Goal: Transaction & Acquisition: Book appointment/travel/reservation

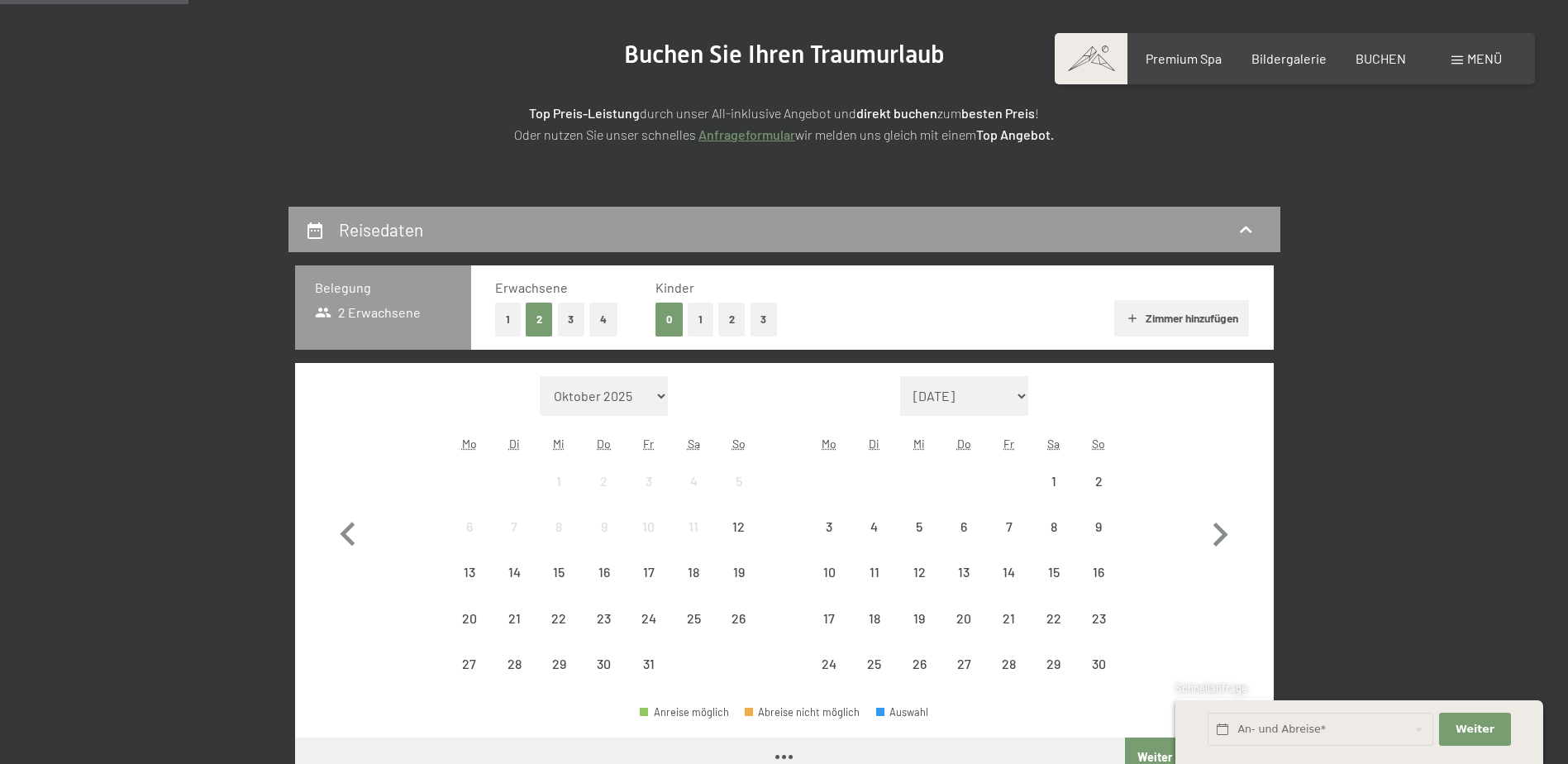
scroll to position [248, 0]
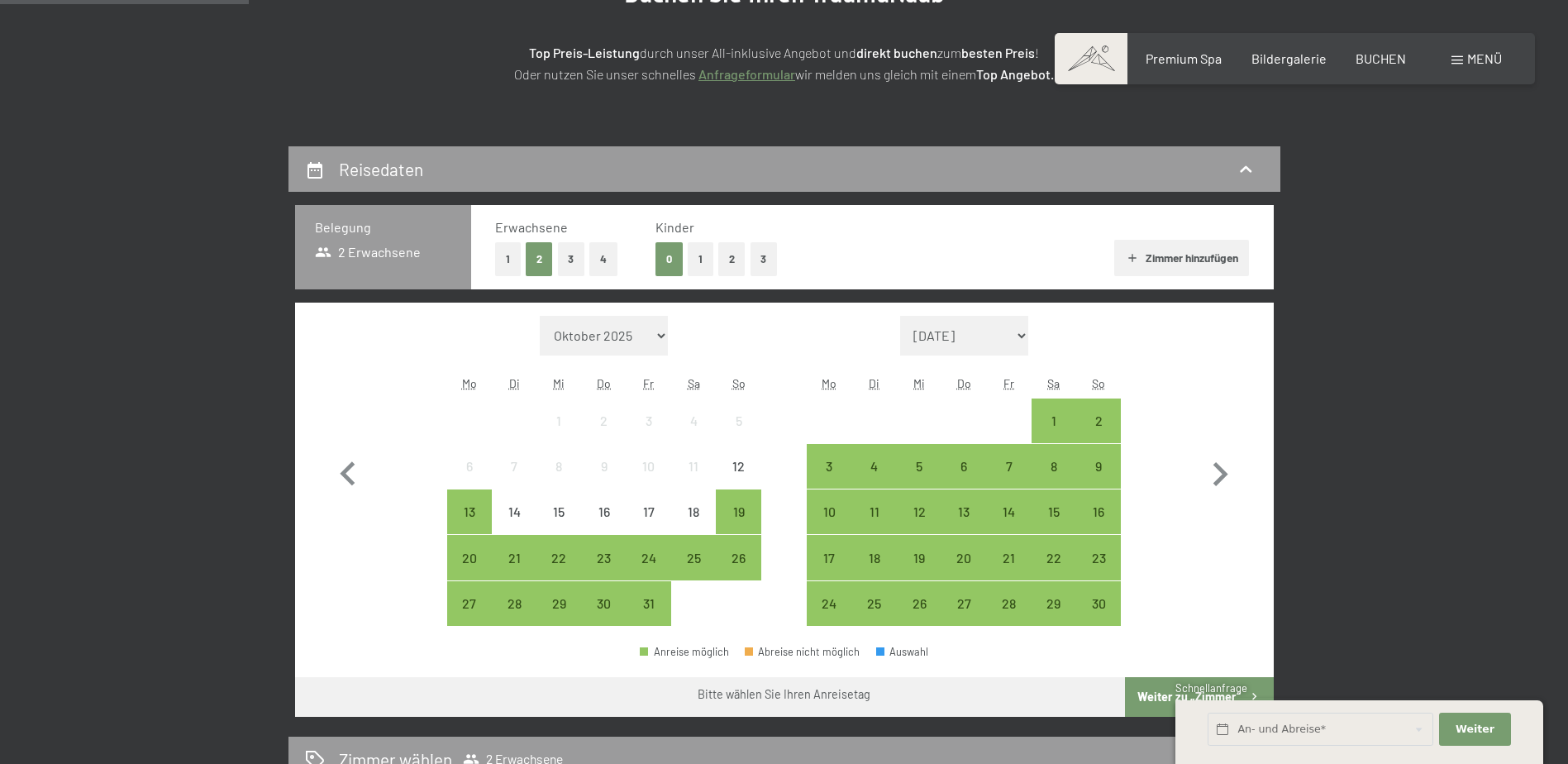
click at [1019, 414] on div "1 2" at bounding box center [964, 422] width 314 height 46
click at [1060, 423] on div "1" at bounding box center [1053, 434] width 41 height 41
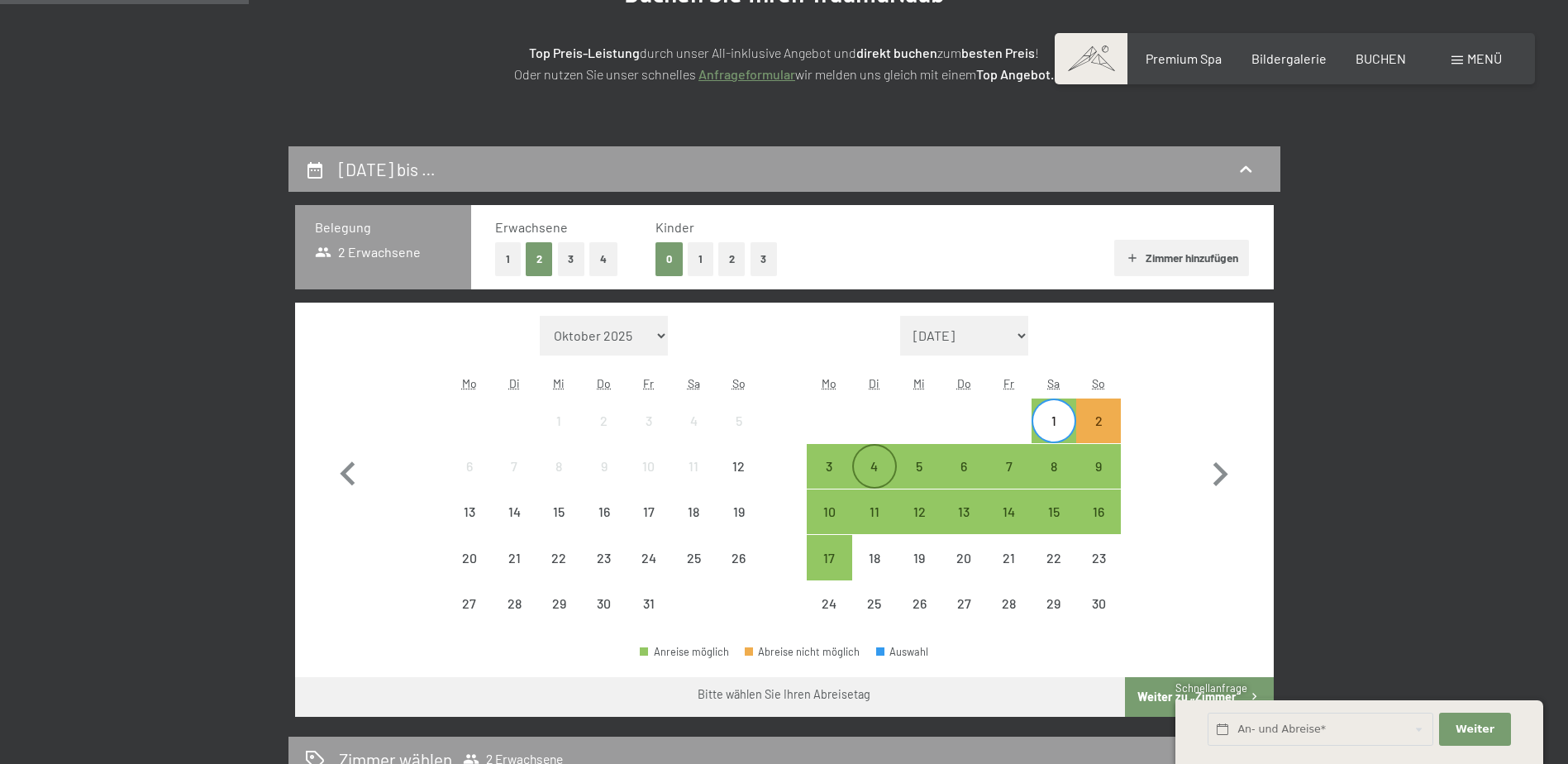
click at [888, 460] on div "4" at bounding box center [874, 480] width 41 height 41
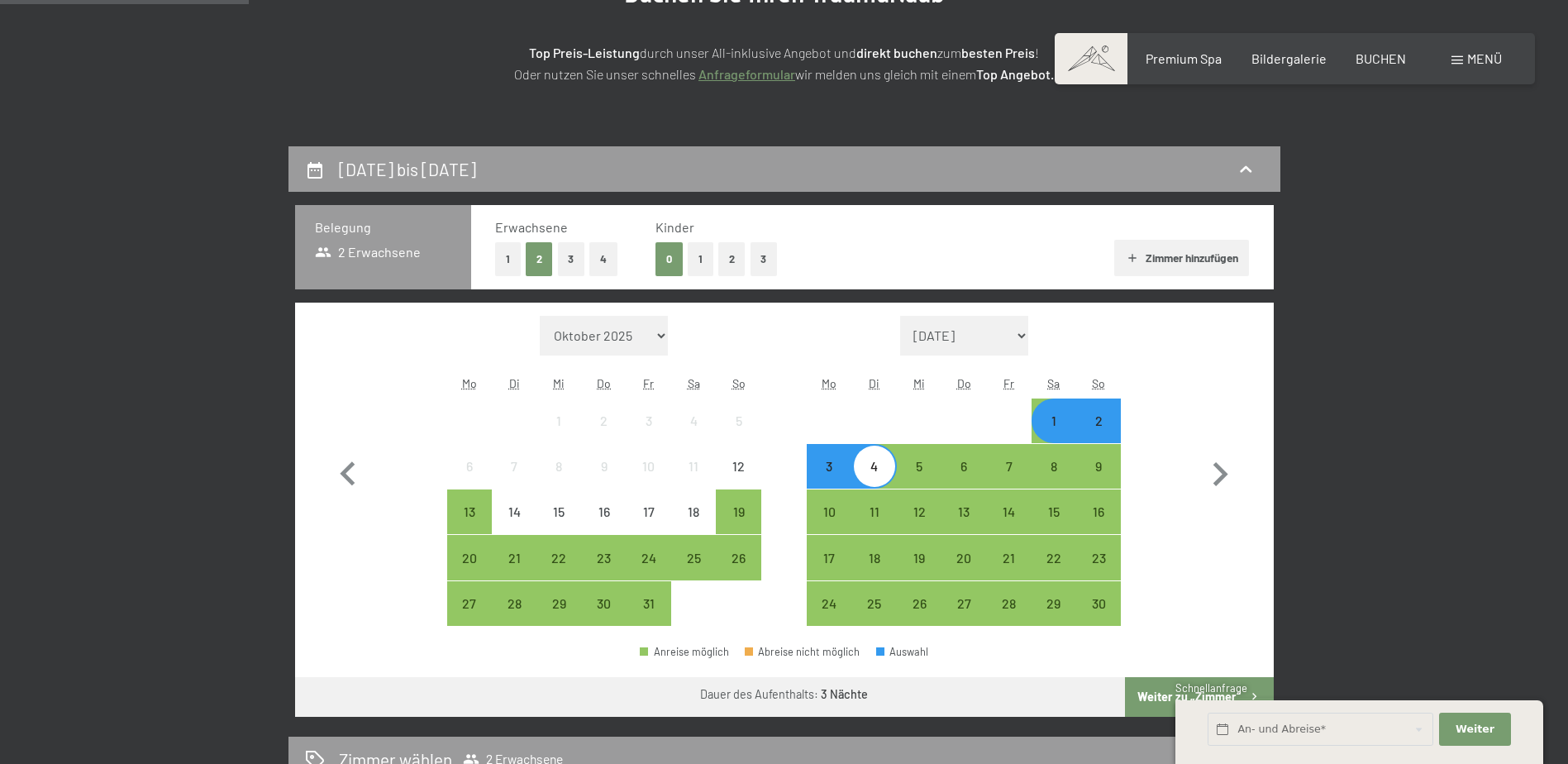
click at [734, 265] on button "2" at bounding box center [731, 258] width 28 height 33
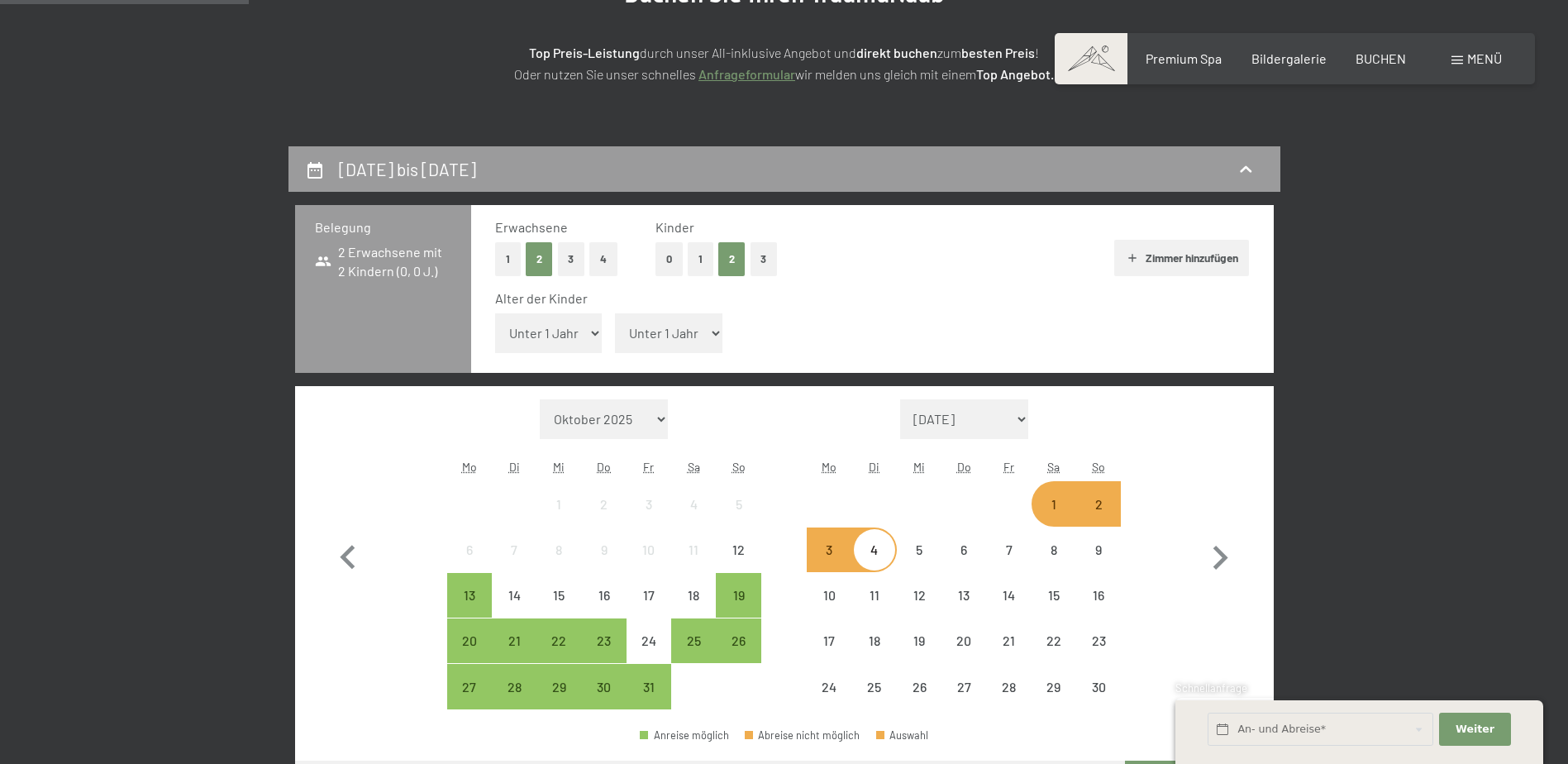
click at [557, 338] on select "Unter 1 Jahr 1 Jahr 2 Jahre 3 Jahre 4 Jahre 5 Jahre 6 Jahre 7 Jahre 8 Jahre 9 J…" at bounding box center [549, 333] width 107 height 39
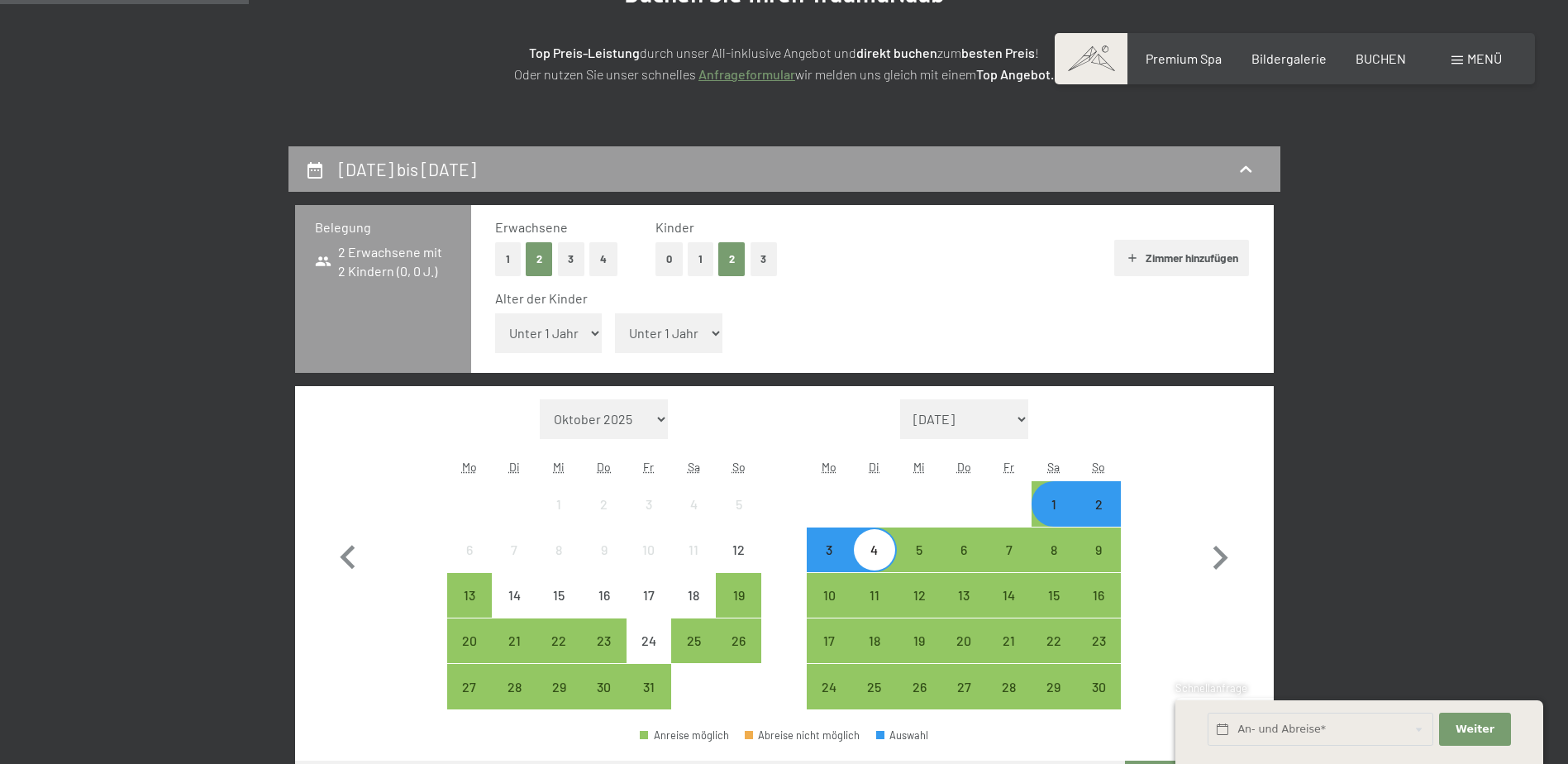
select select "7"
click at [495, 314] on select "Unter 1 Jahr 1 Jahr 2 Jahre 3 Jahre 4 Jahre 5 Jahre 6 Jahre 7 Jahre 8 Jahre 9 J…" at bounding box center [549, 333] width 107 height 39
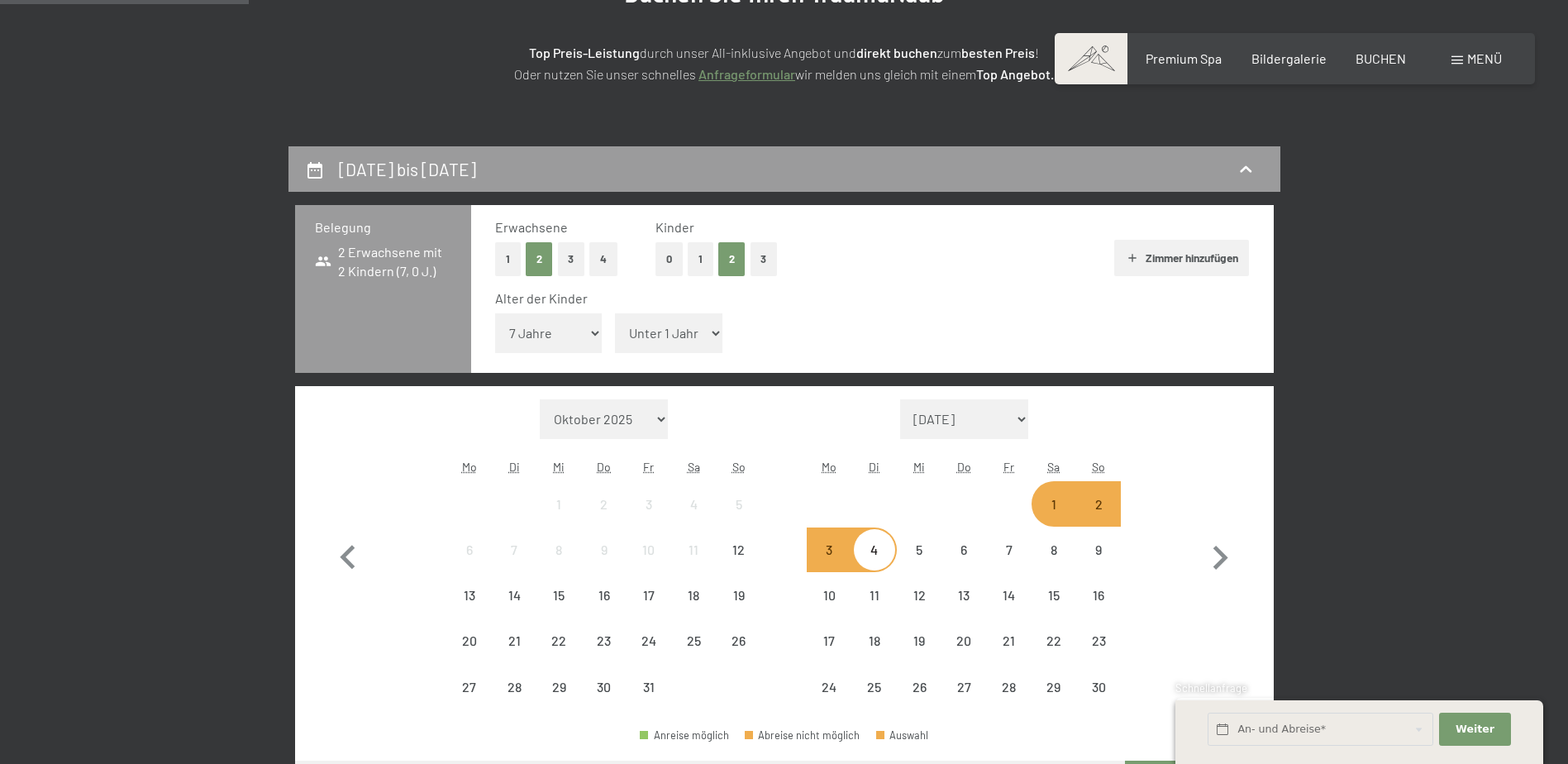
drag, startPoint x: 653, startPoint y: 337, endPoint x: 655, endPoint y: 355, distance: 18.1
click at [653, 337] on select "Unter 1 Jahr 1 Jahr 2 Jahre 3 Jahre 4 Jahre 5 Jahre 6 Jahre 7 Jahre 8 Jahre 9 J…" at bounding box center [668, 333] width 107 height 39
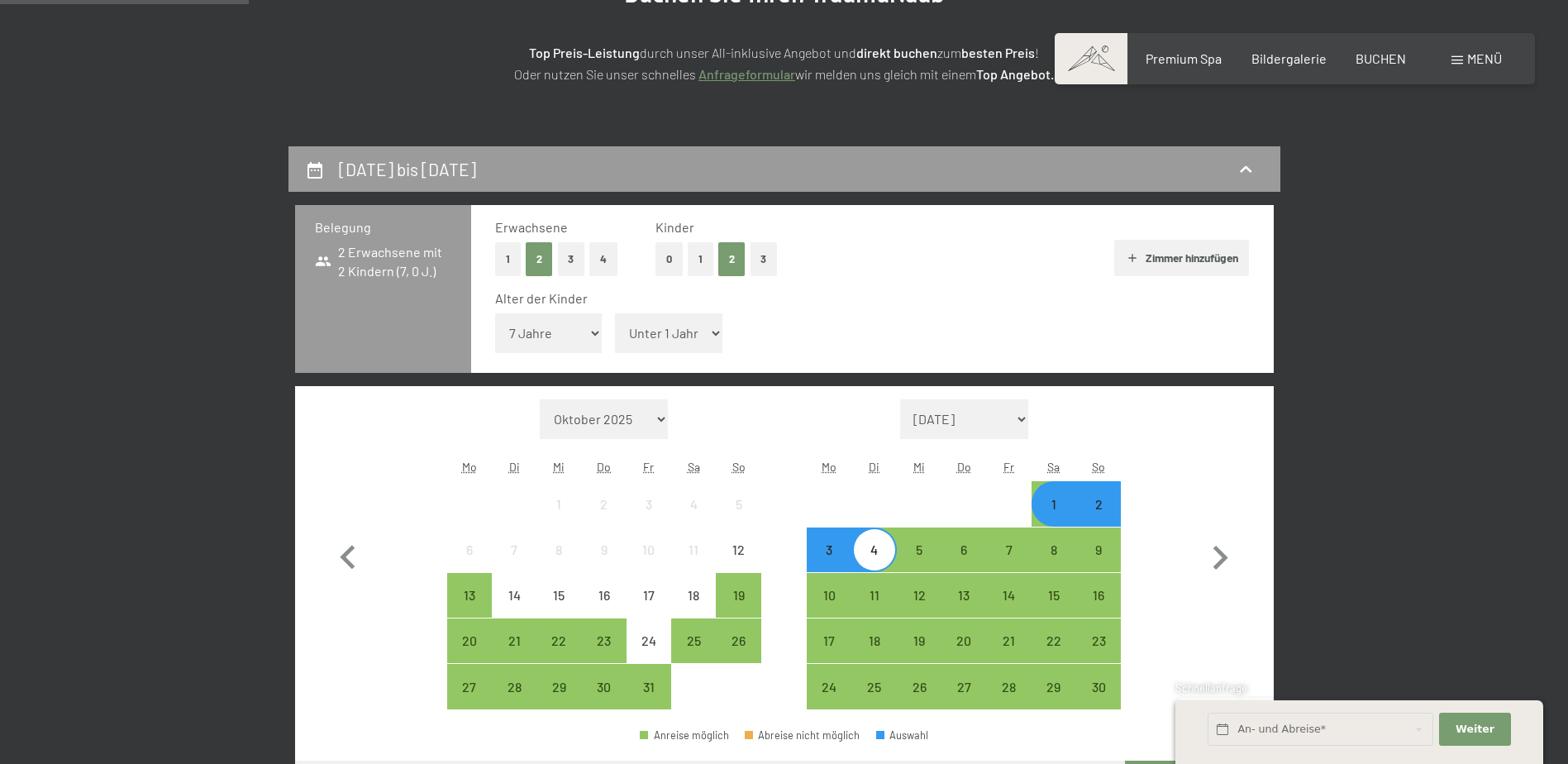
select select "13"
click at [615, 314] on select "Unter 1 Jahr 1 Jahr 2 Jahre 3 Jahre 4 Jahre 5 Jahre 6 Jahre 7 Jahre 8 Jahre 9 J…" at bounding box center [668, 333] width 107 height 39
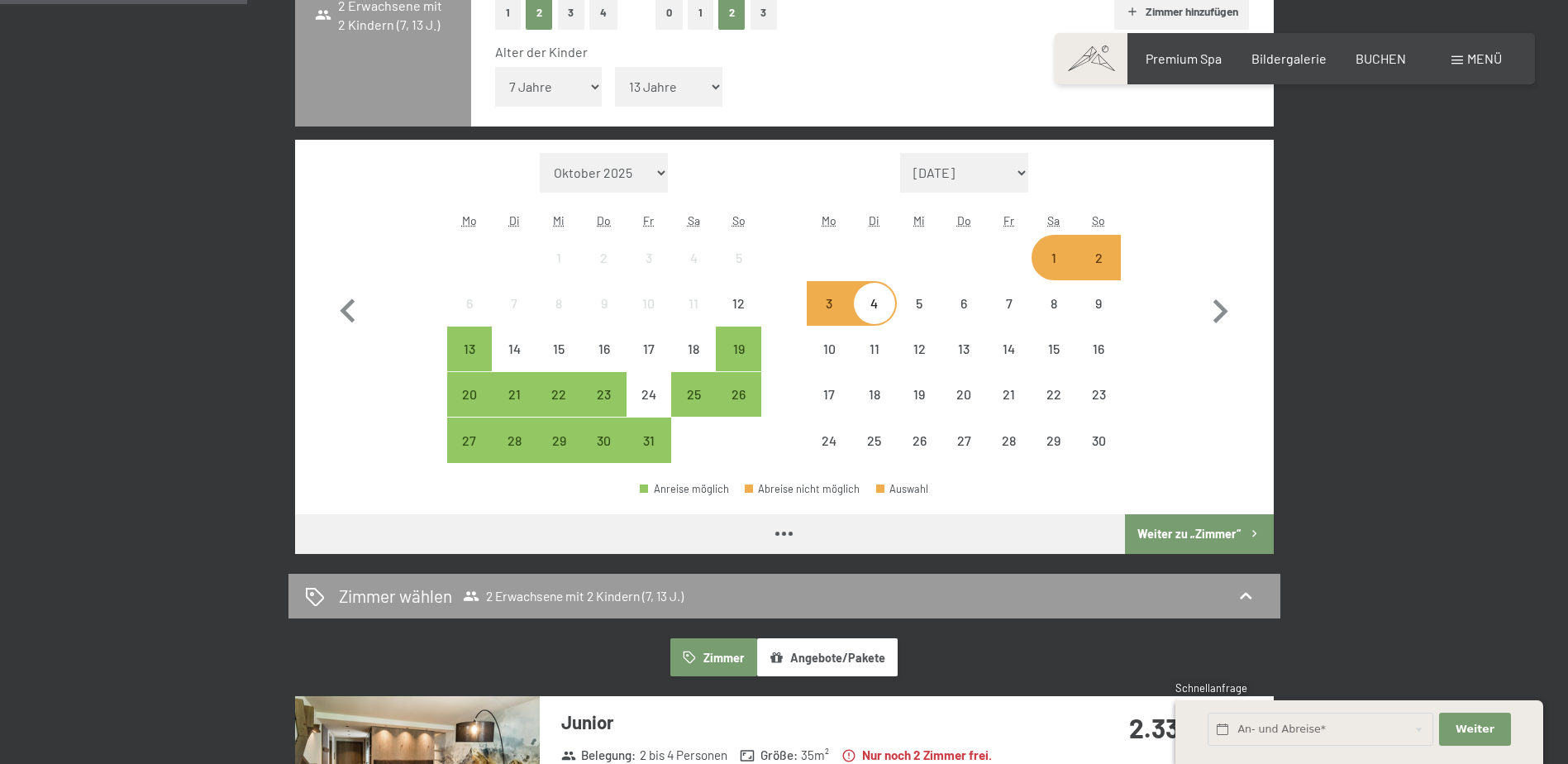
scroll to position [496, 0]
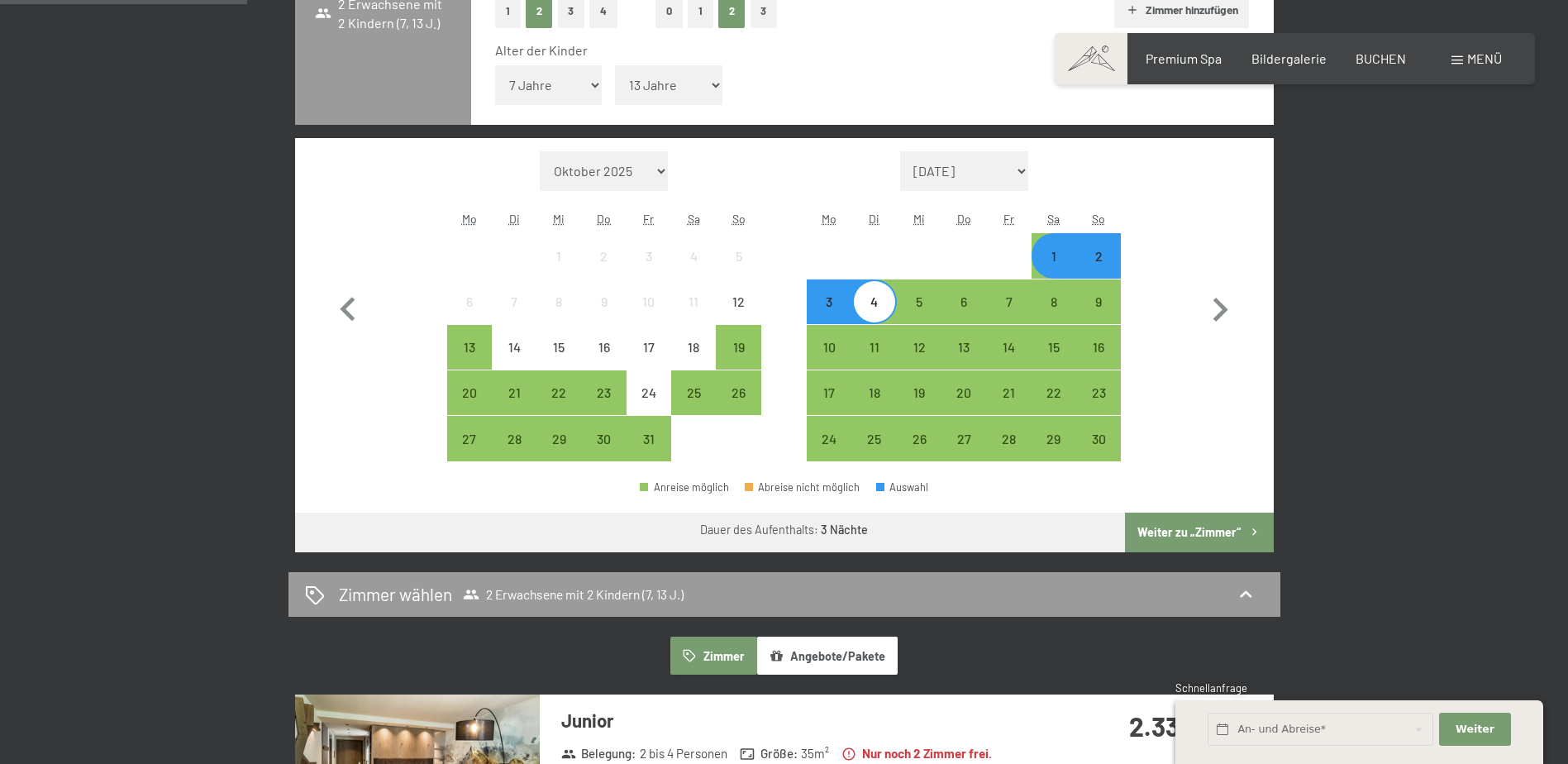
click at [1182, 535] on button "Weiter zu „Zimmer“" at bounding box center [1198, 532] width 148 height 39
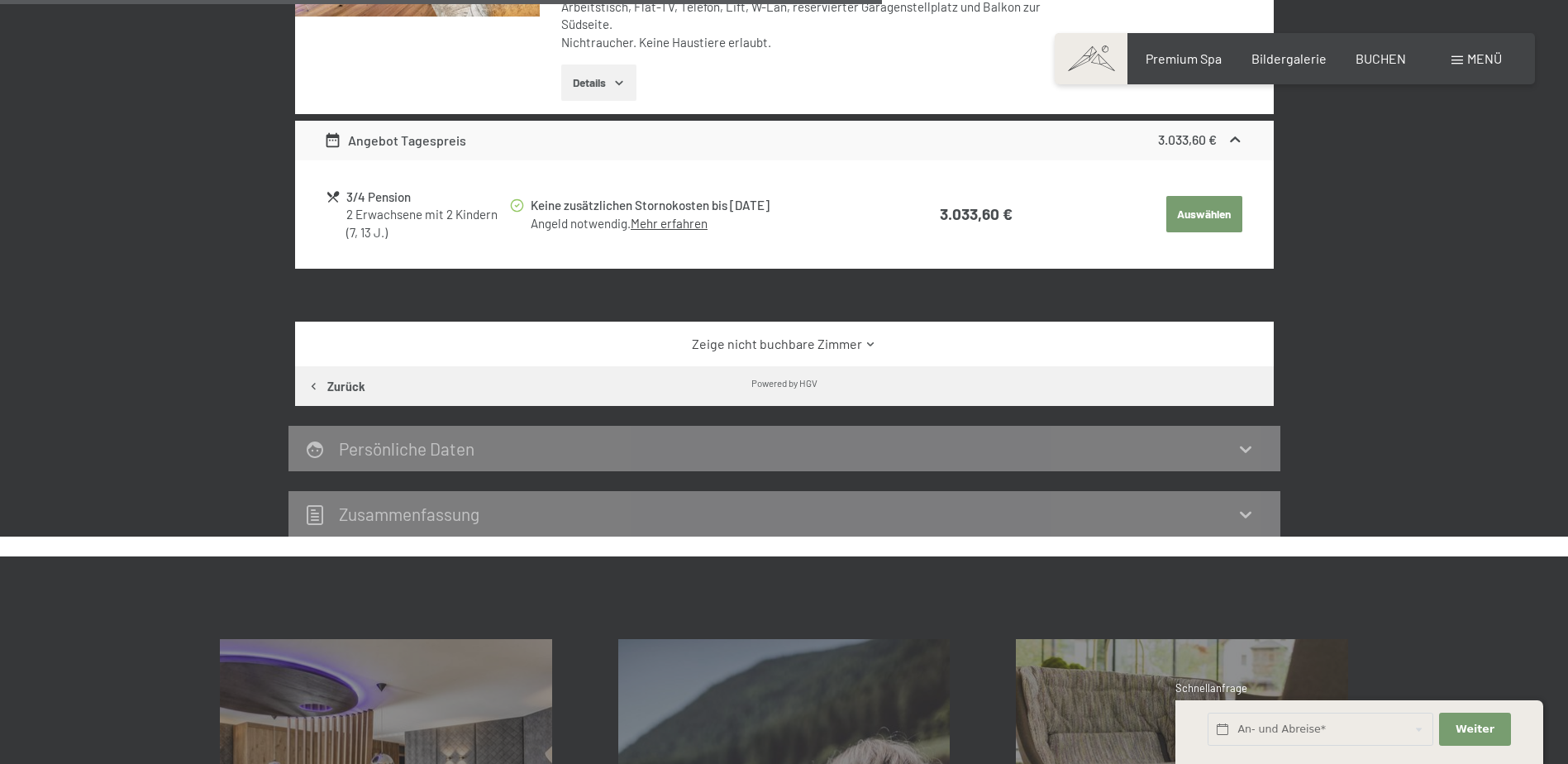
scroll to position [1469, 0]
